Goal: Task Accomplishment & Management: Complete application form

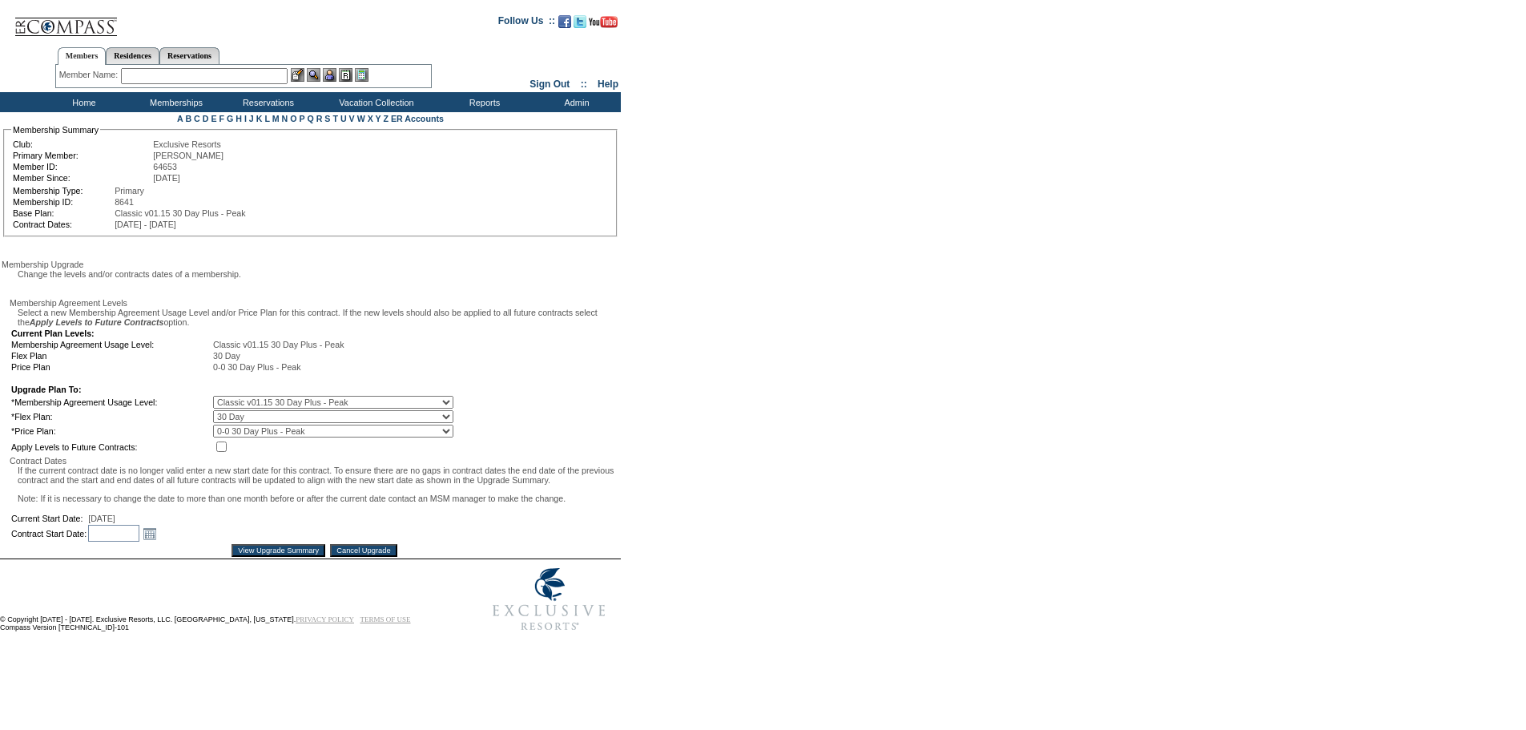
scroll to position [72, 0]
drag, startPoint x: 173, startPoint y: 569, endPoint x: 325, endPoint y: 567, distance: 152.2
click at [139, 542] on input "text" at bounding box center [113, 533] width 51 height 17
type input "12/1/2027"
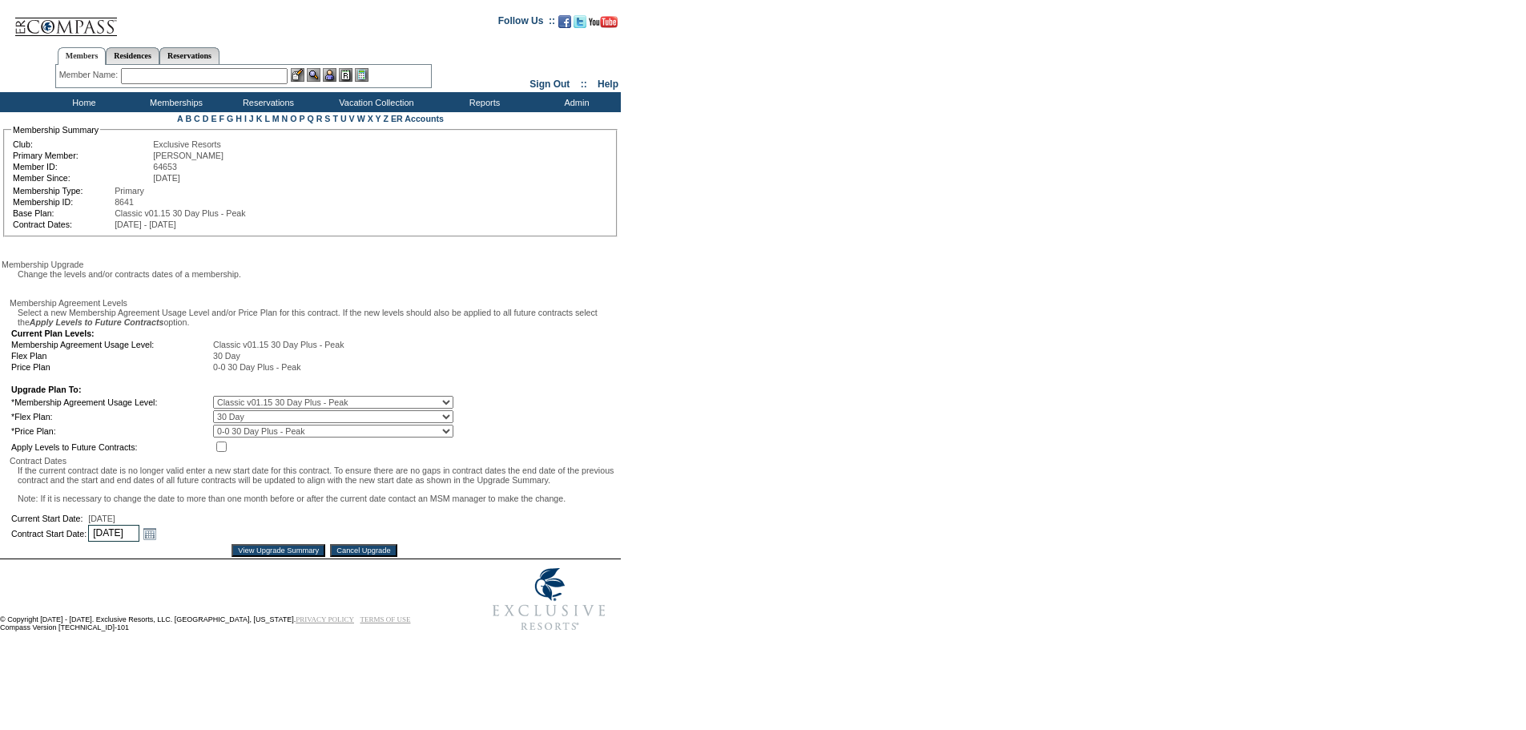
type input "2027-12-01"
click at [139, 542] on input "December 2027" at bounding box center [113, 533] width 51 height 17
type input "12/1/2026"
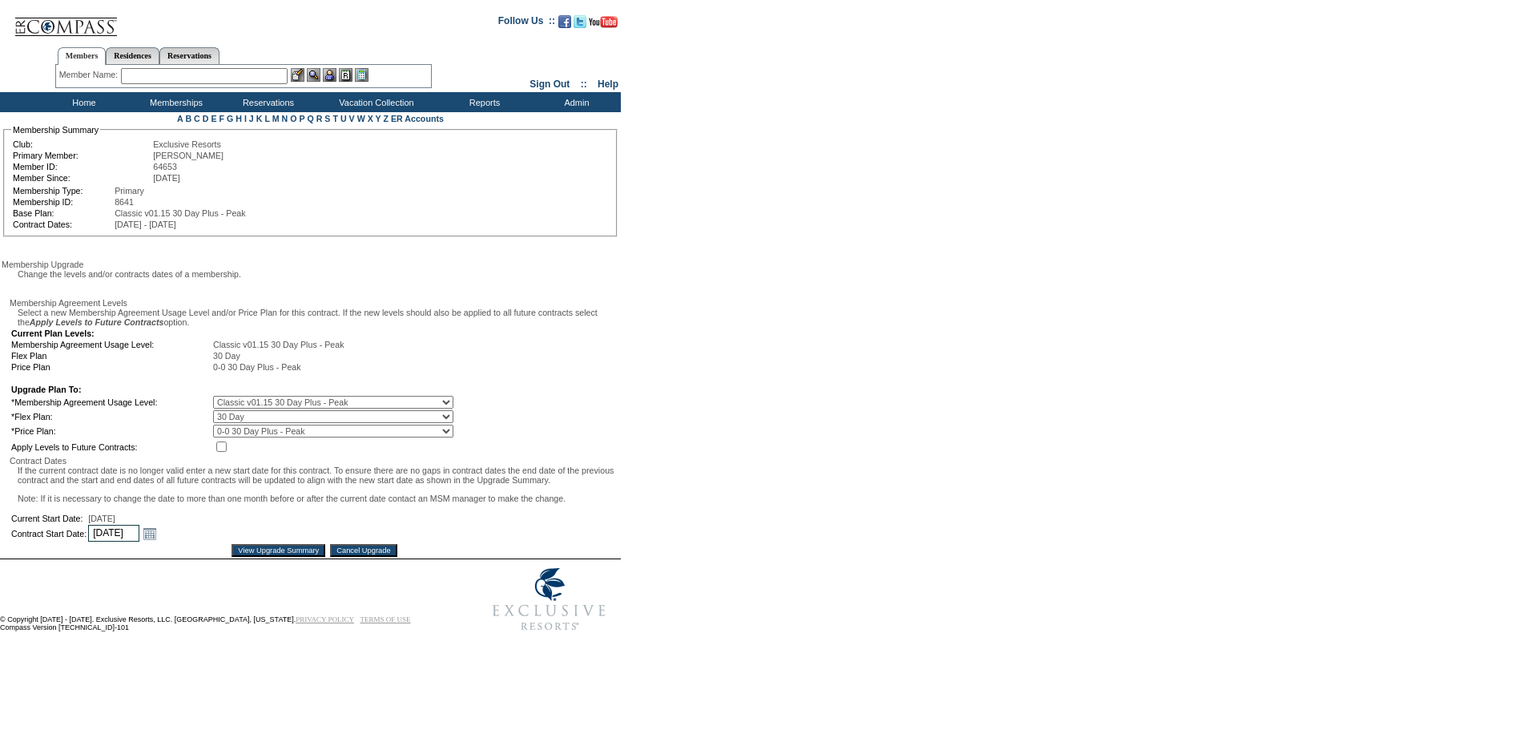
type input "[DATE]"
type input "12/2026"
click at [284, 557] on input "View Upgrade Summary" at bounding box center [279, 550] width 94 height 13
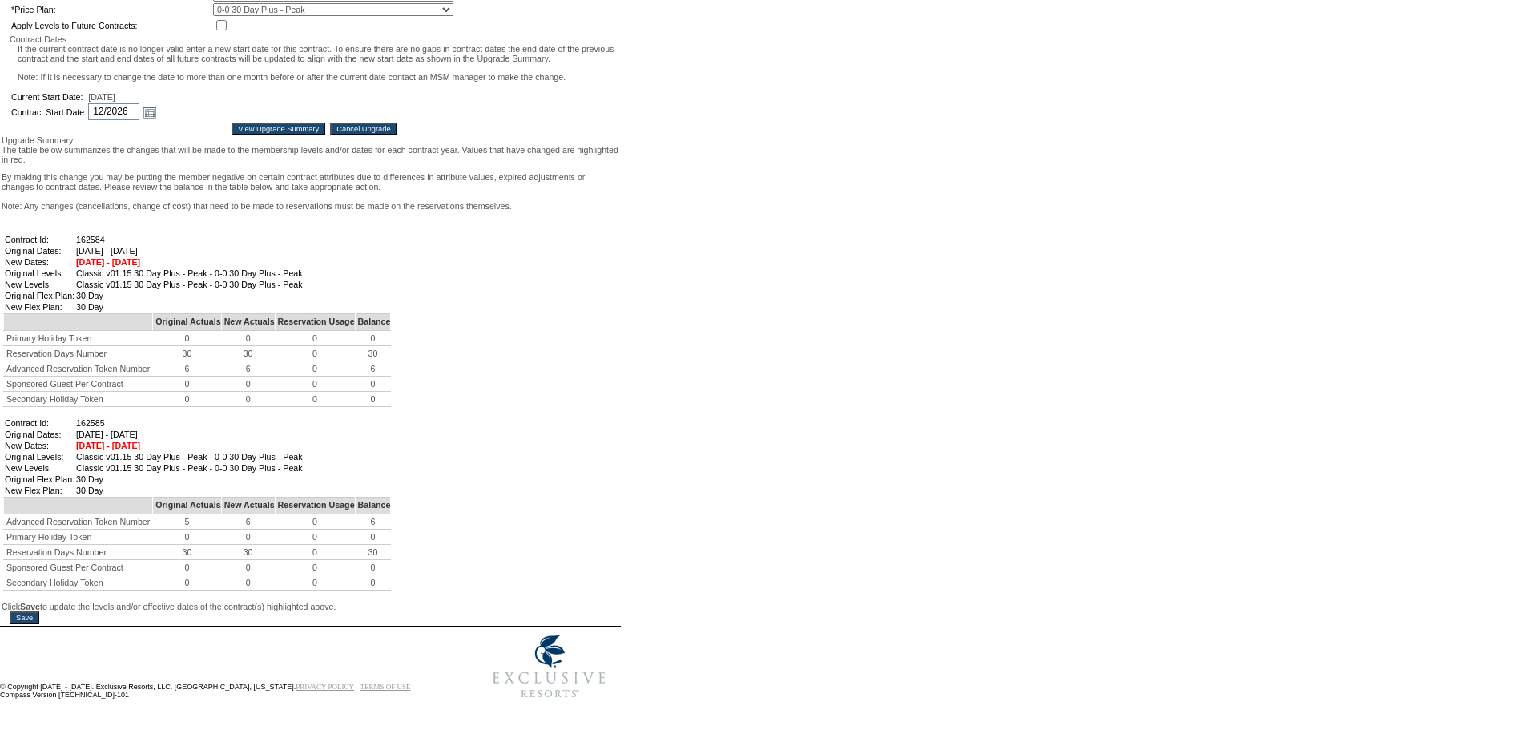
scroll to position [713, 0]
click at [31, 611] on input "Save" at bounding box center [25, 617] width 30 height 13
